Goal: Information Seeking & Learning: Learn about a topic

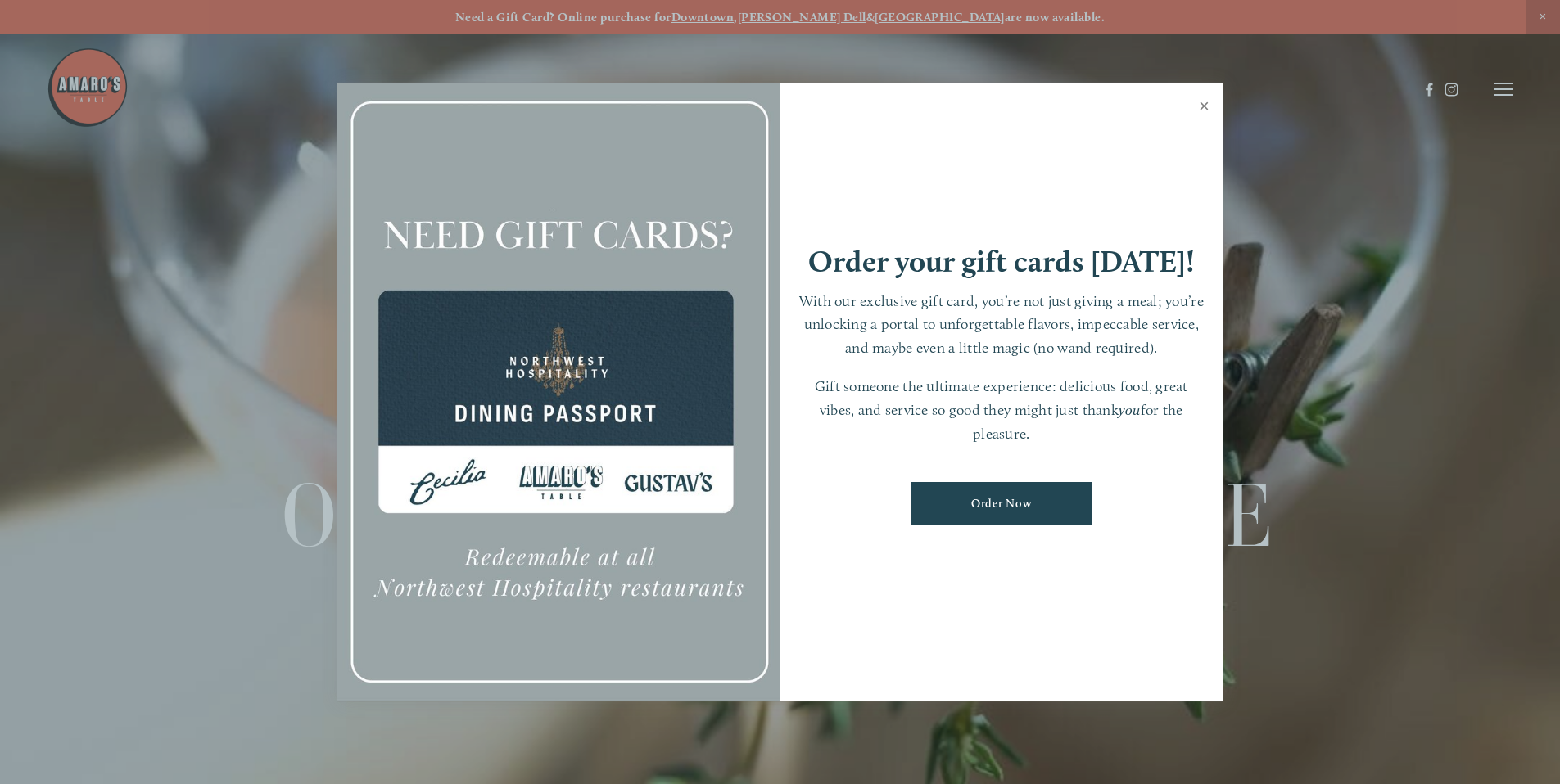
click at [1203, 104] on link "Close" at bounding box center [1204, 108] width 32 height 46
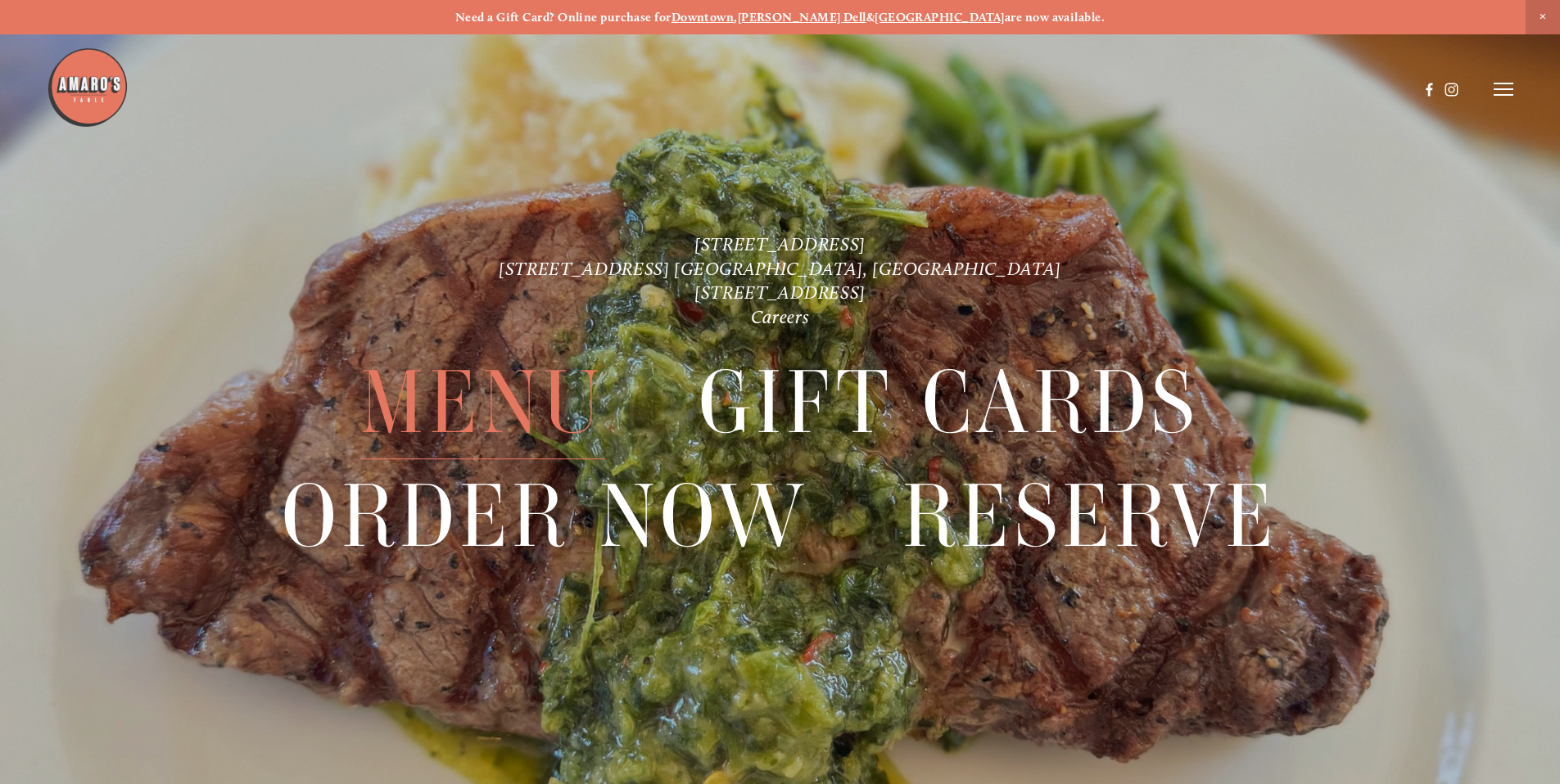
click at [471, 434] on span "Menu" at bounding box center [482, 402] width 244 height 113
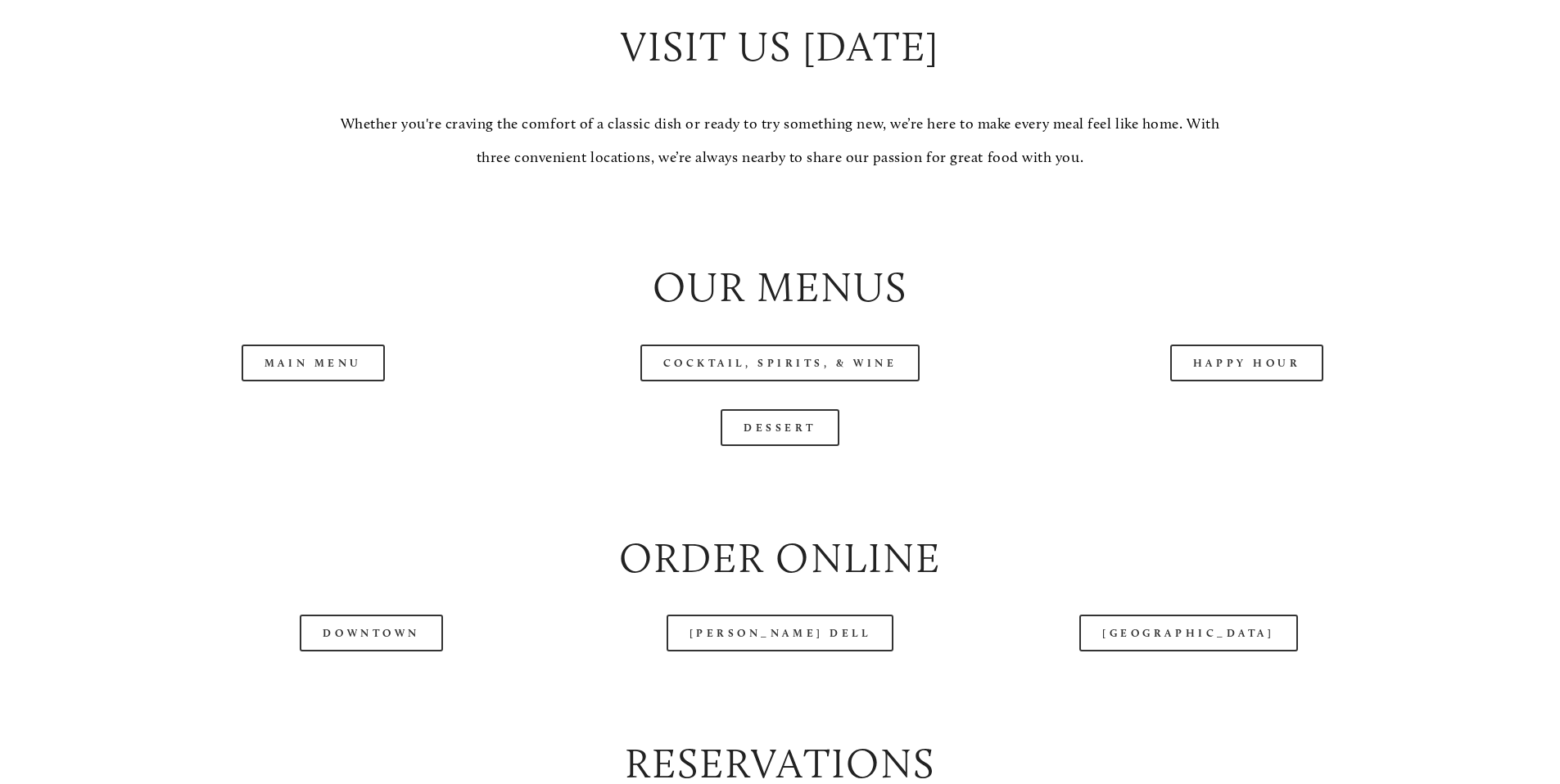
scroll to position [1732, 0]
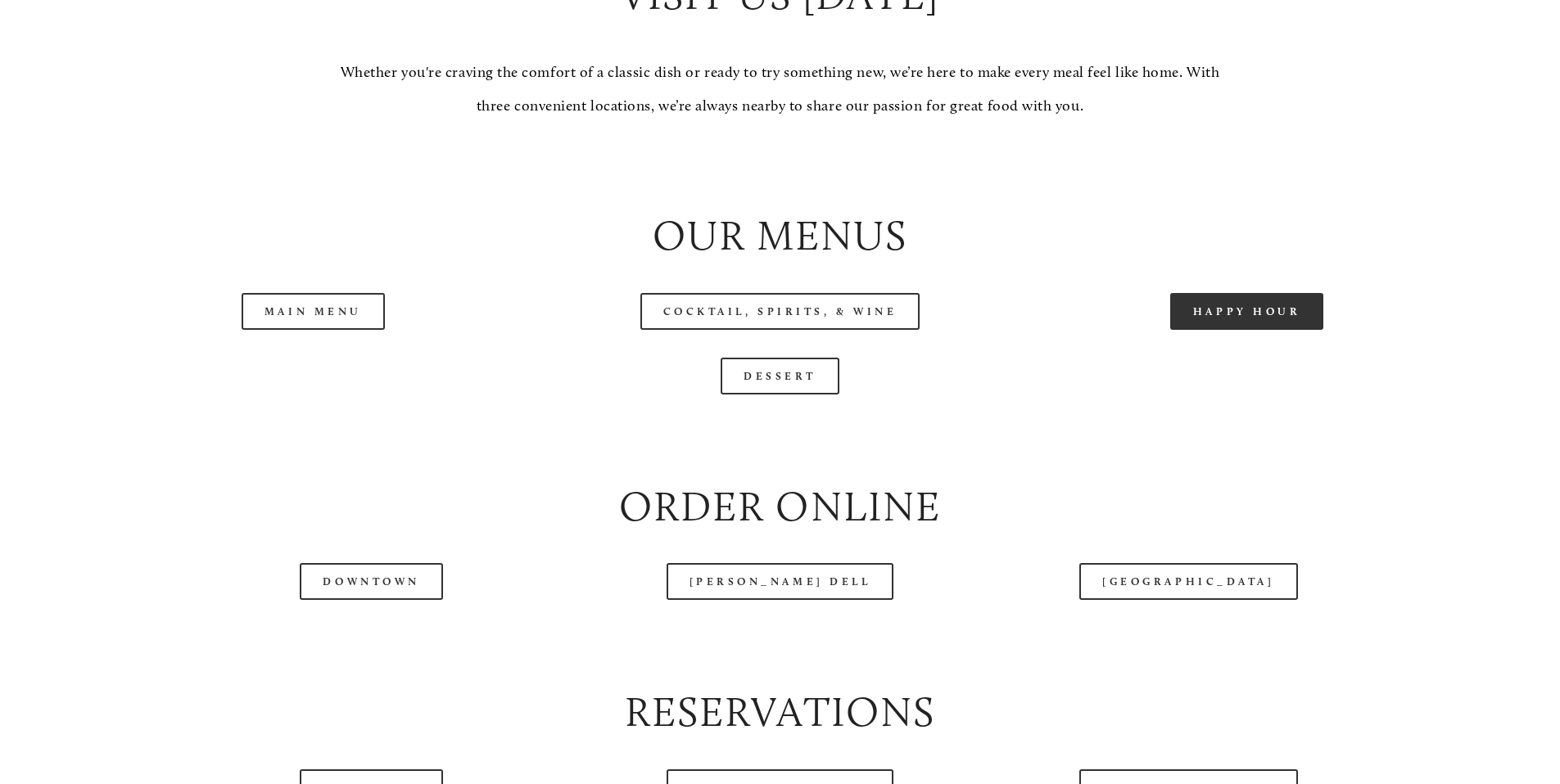
click at [1284, 330] on link "Happy Hour" at bounding box center [1246, 311] width 154 height 37
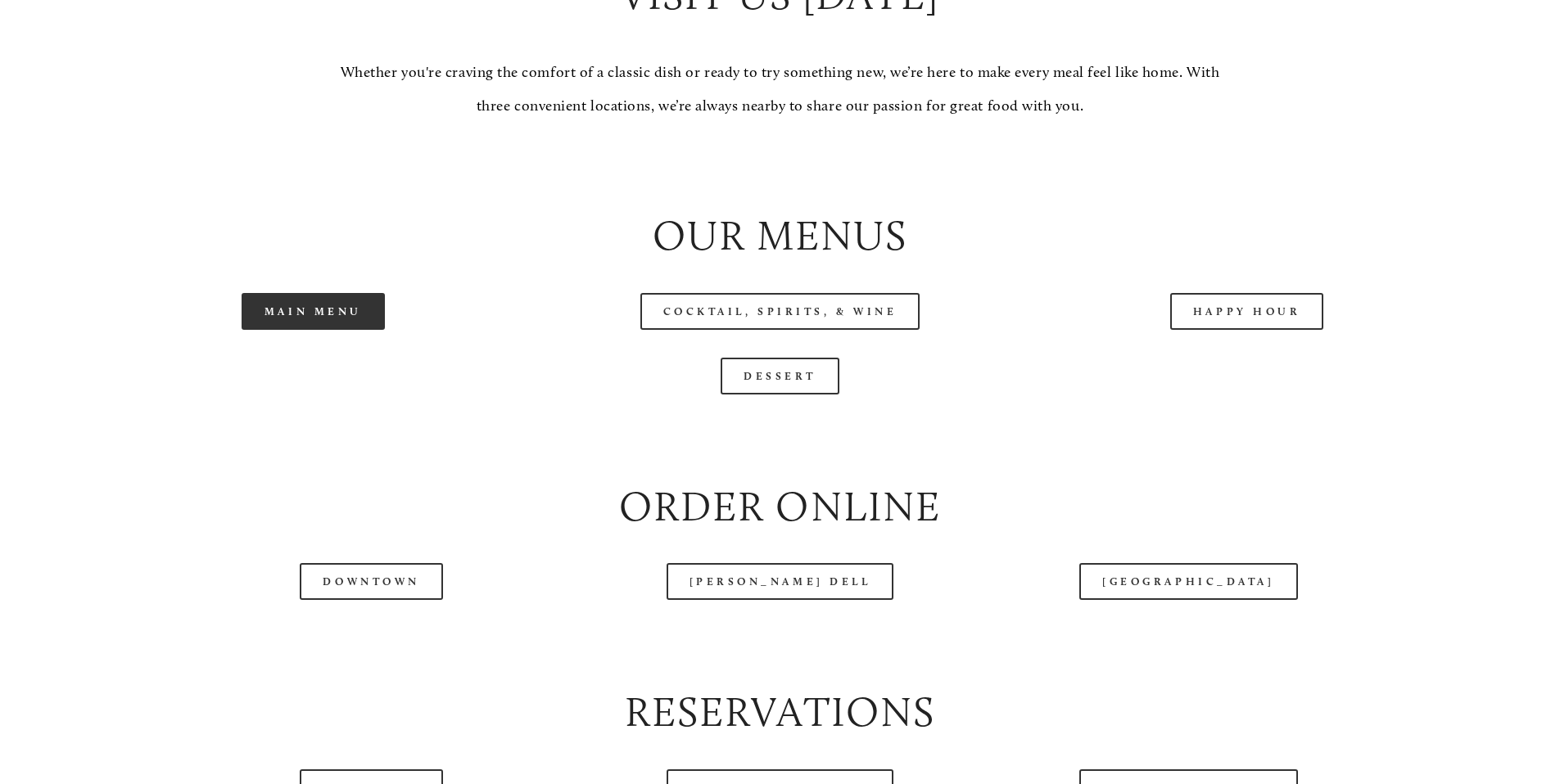
click at [308, 330] on link "Main Menu" at bounding box center [314, 311] width 143 height 37
